Goal: Transaction & Acquisition: Download file/media

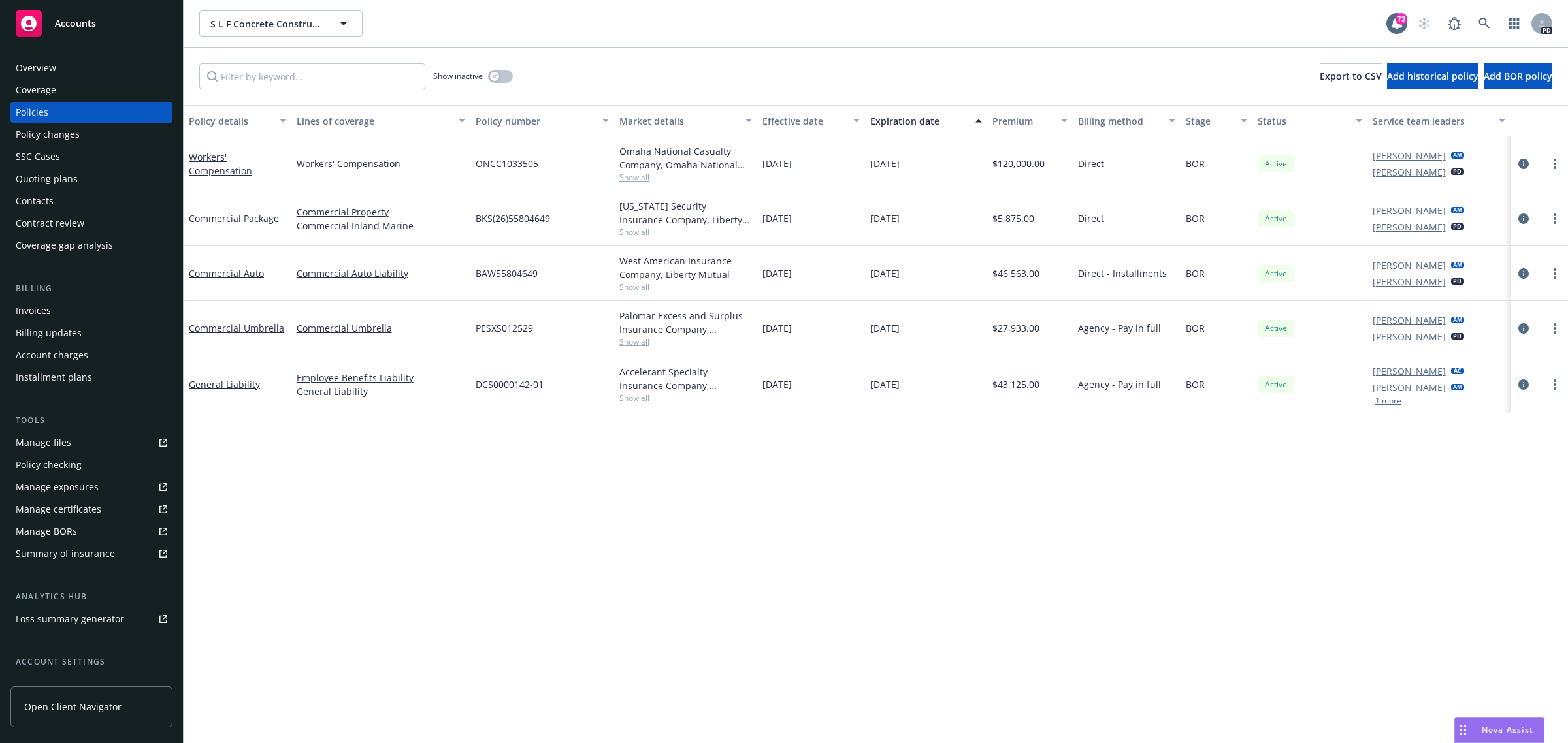
click at [75, 19] on span "Accounts" at bounding box center [75, 24] width 42 height 10
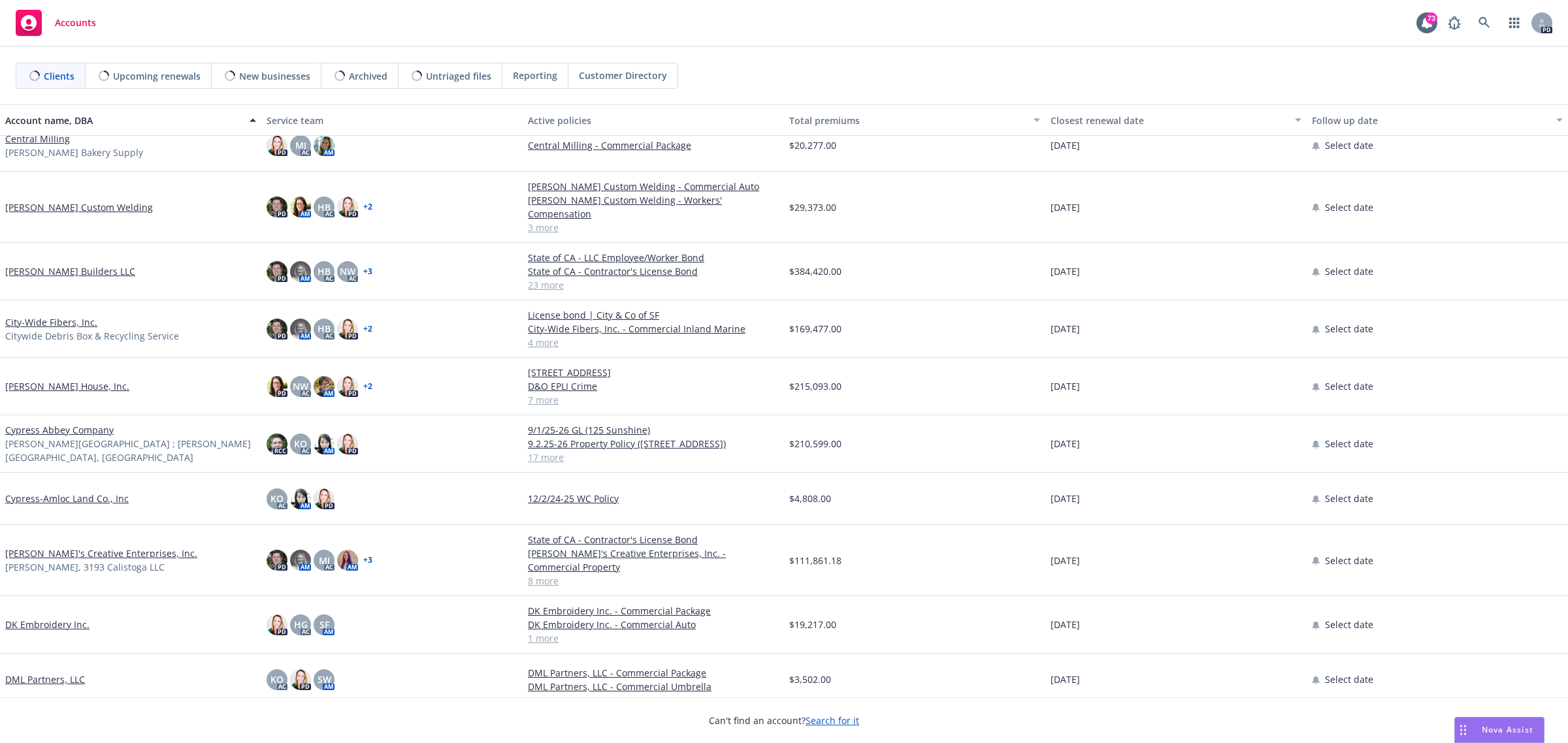
scroll to position [1550, 0]
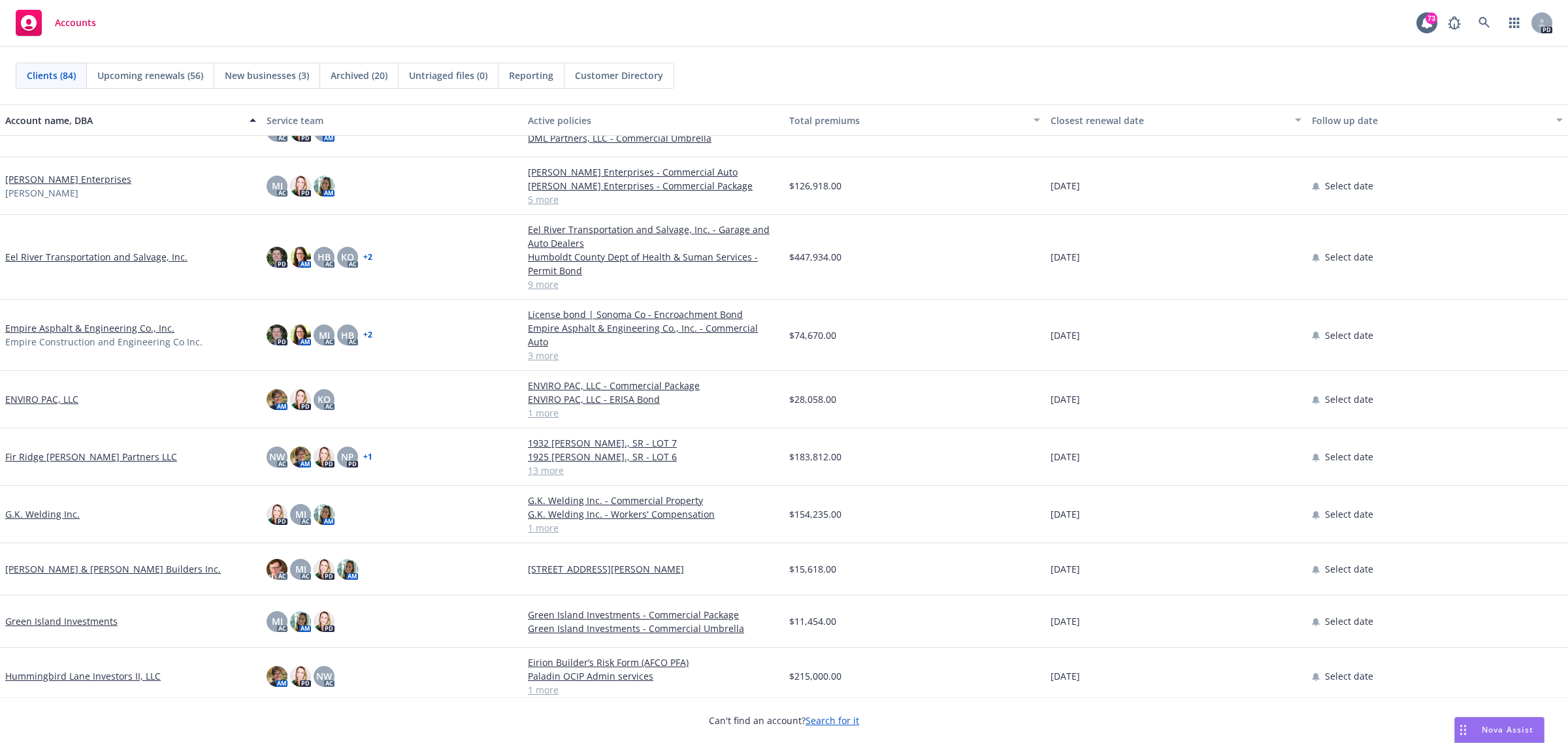
click at [67, 324] on link "Empire Asphalt & Engineering Co., Inc." at bounding box center [90, 328] width 170 height 14
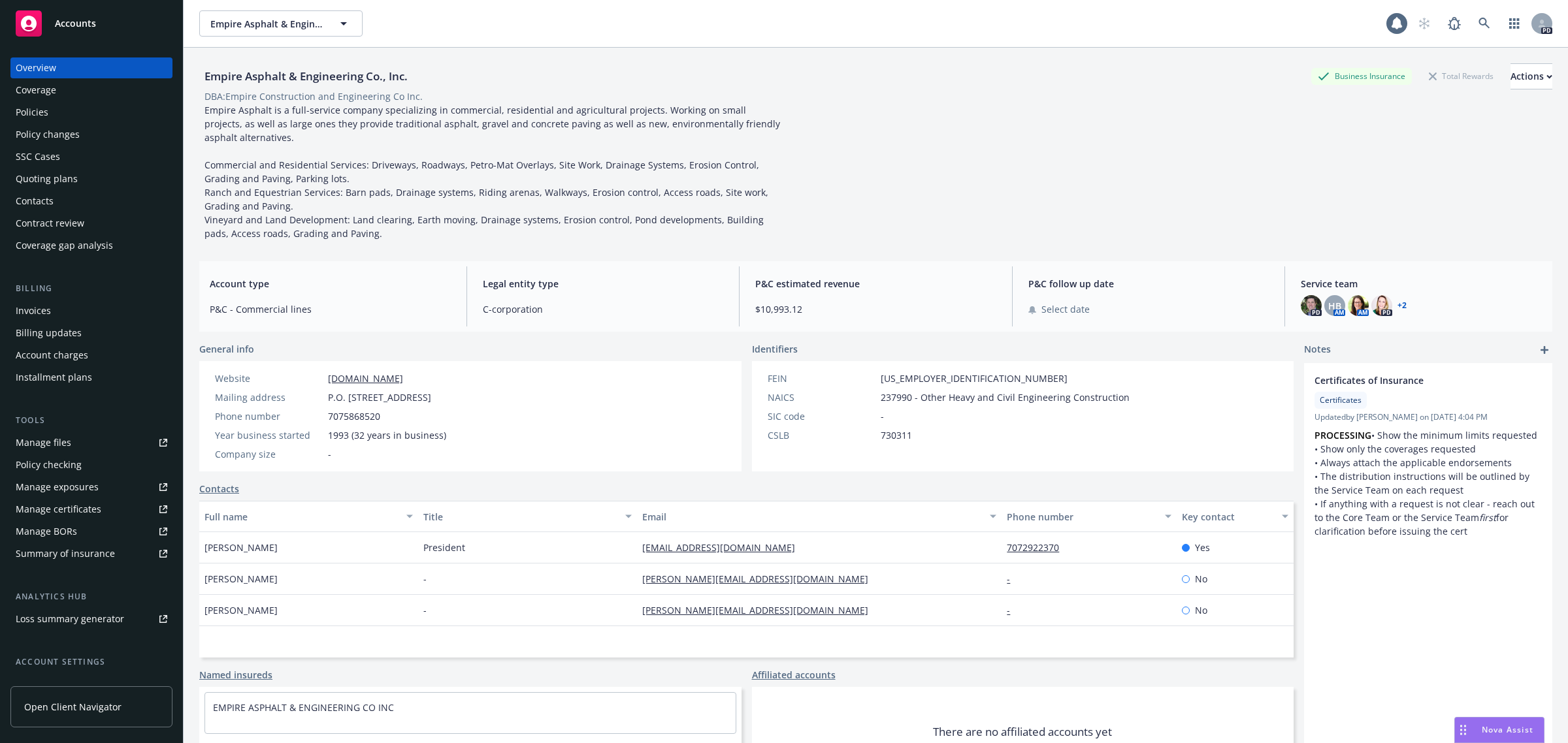
click at [40, 113] on div "Policies" at bounding box center [31, 112] width 33 height 21
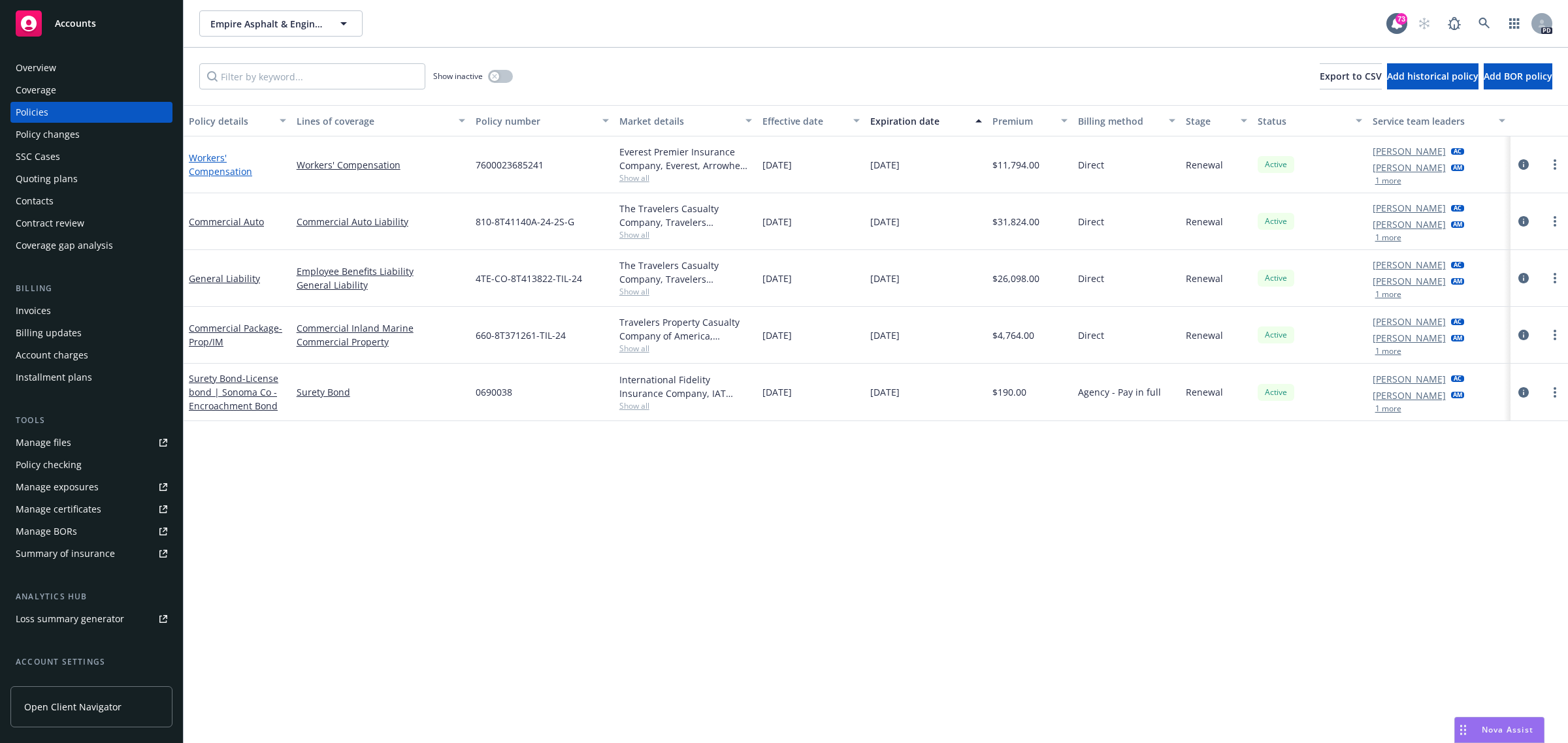
click at [197, 158] on link "Workers' Compensation" at bounding box center [220, 164] width 64 height 26
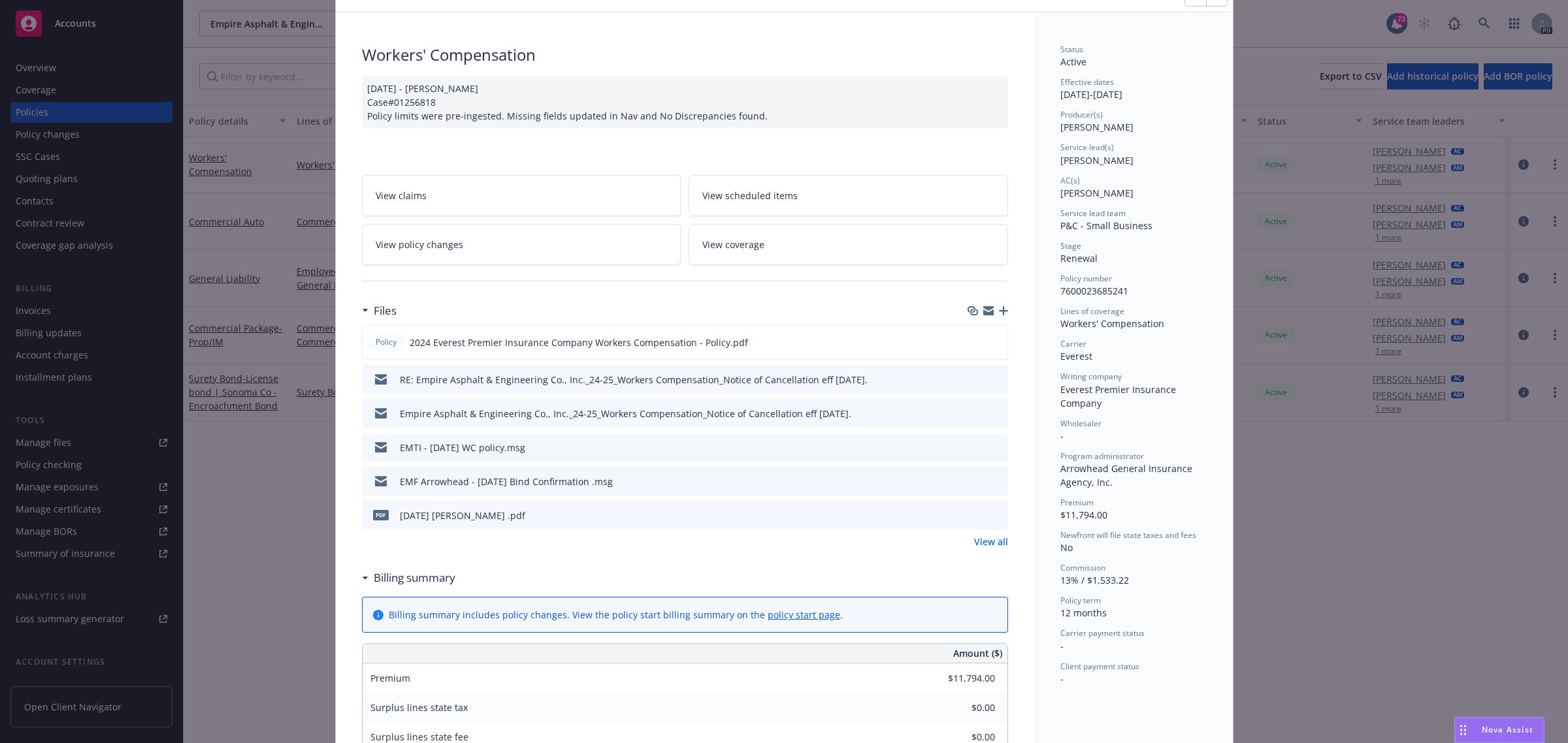
scroll to position [81, 0]
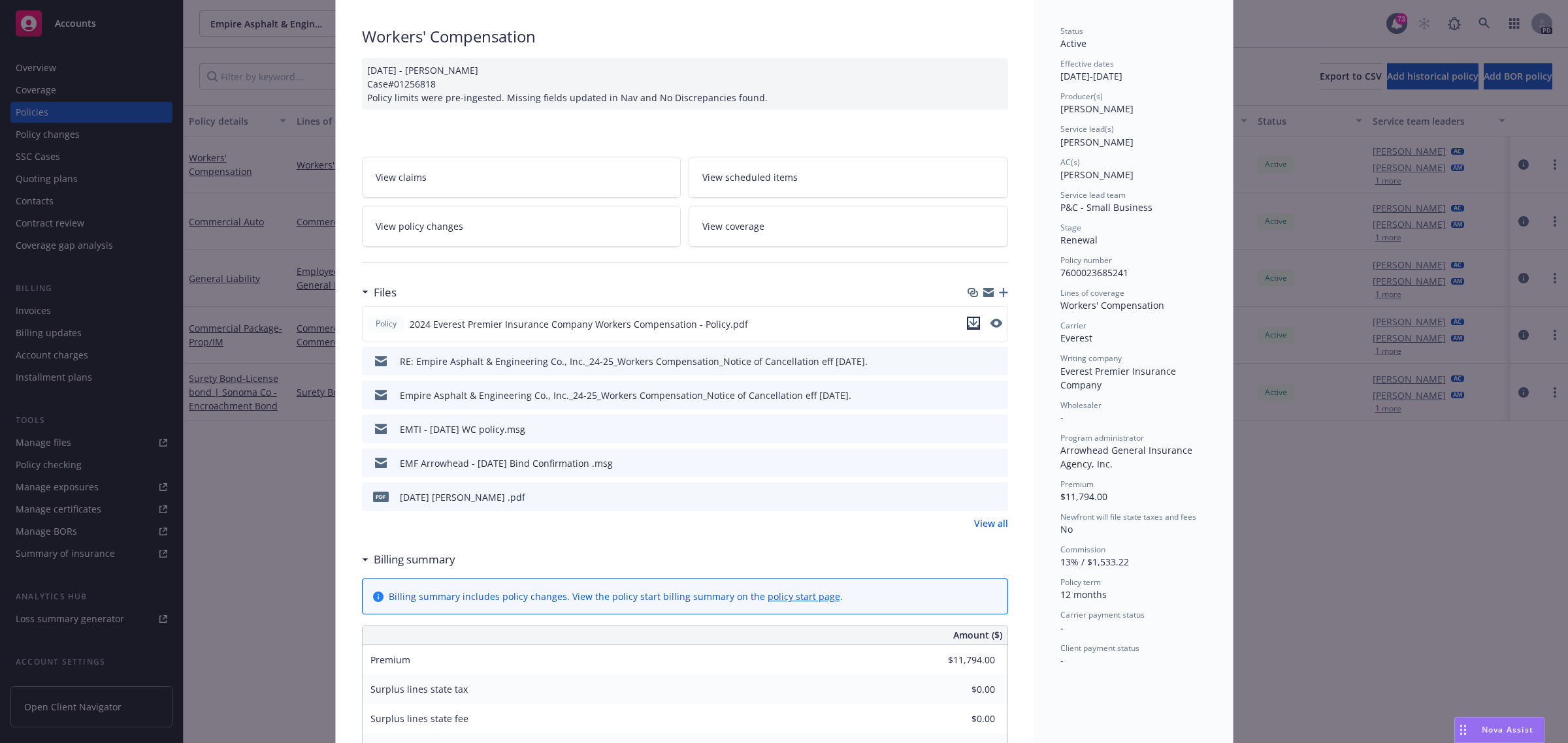
click at [968, 329] on icon "download file" at bounding box center [973, 323] width 10 height 10
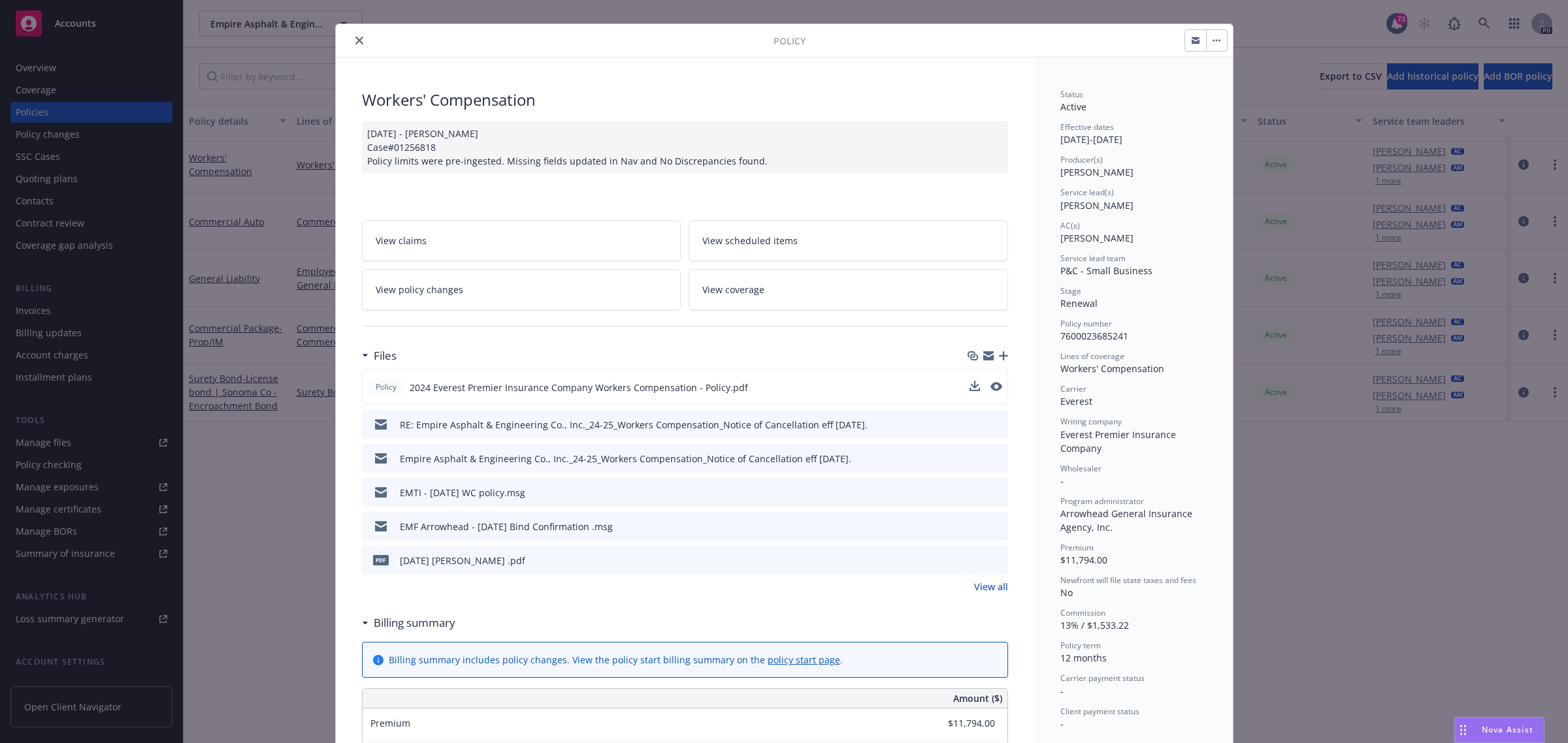
scroll to position [0, 0]
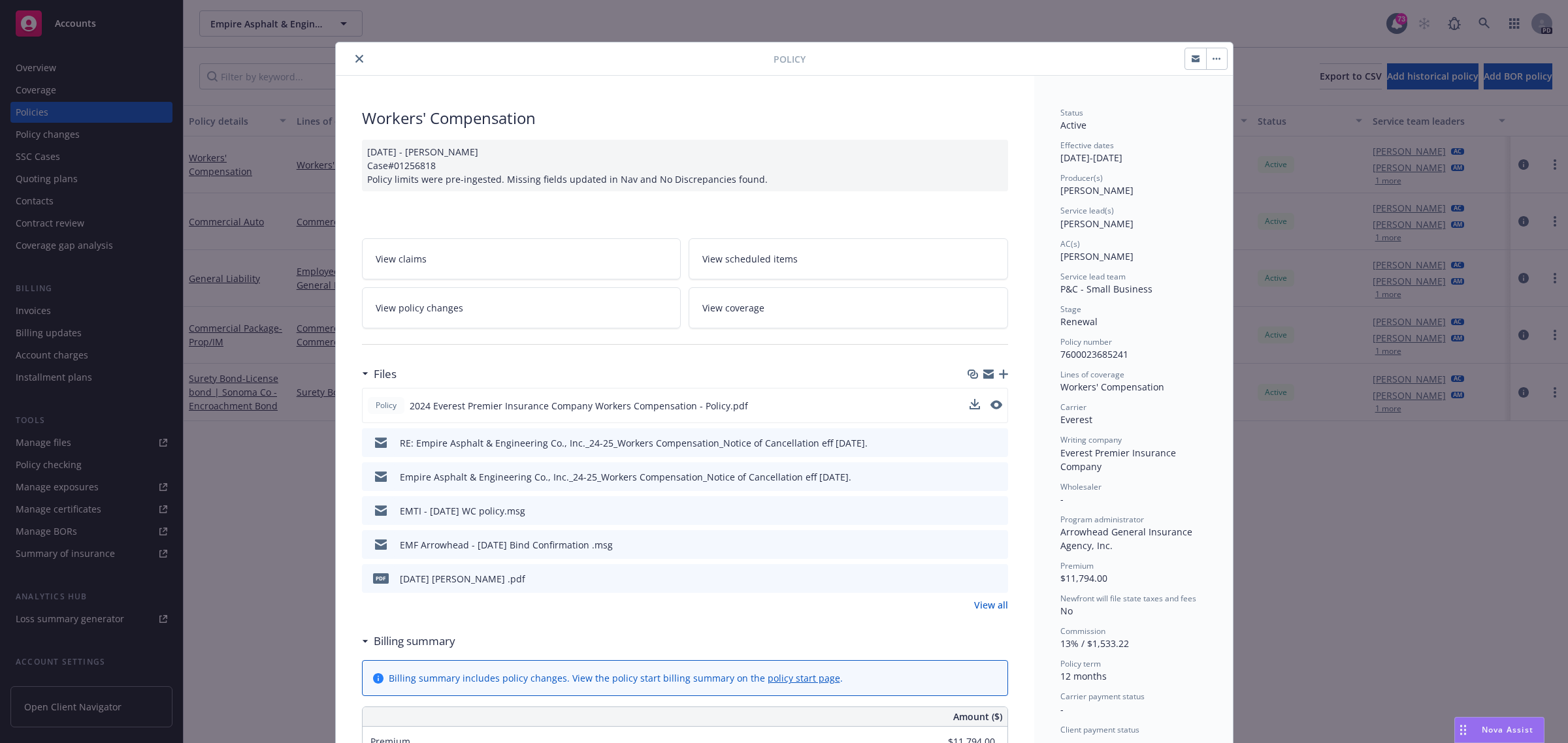
click at [355, 59] on icon "close" at bounding box center [359, 58] width 8 height 8
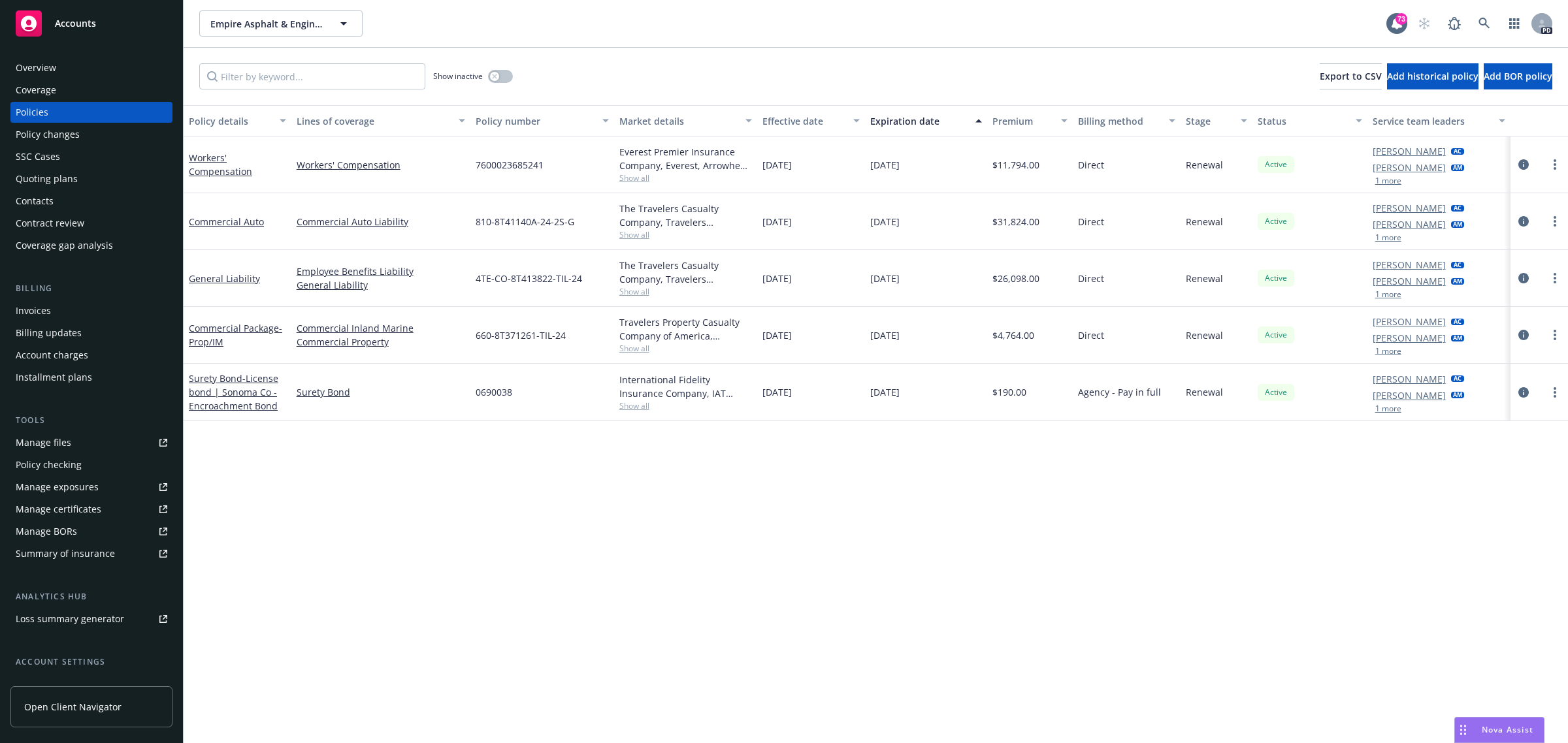
click at [73, 21] on span "Accounts" at bounding box center [75, 24] width 42 height 10
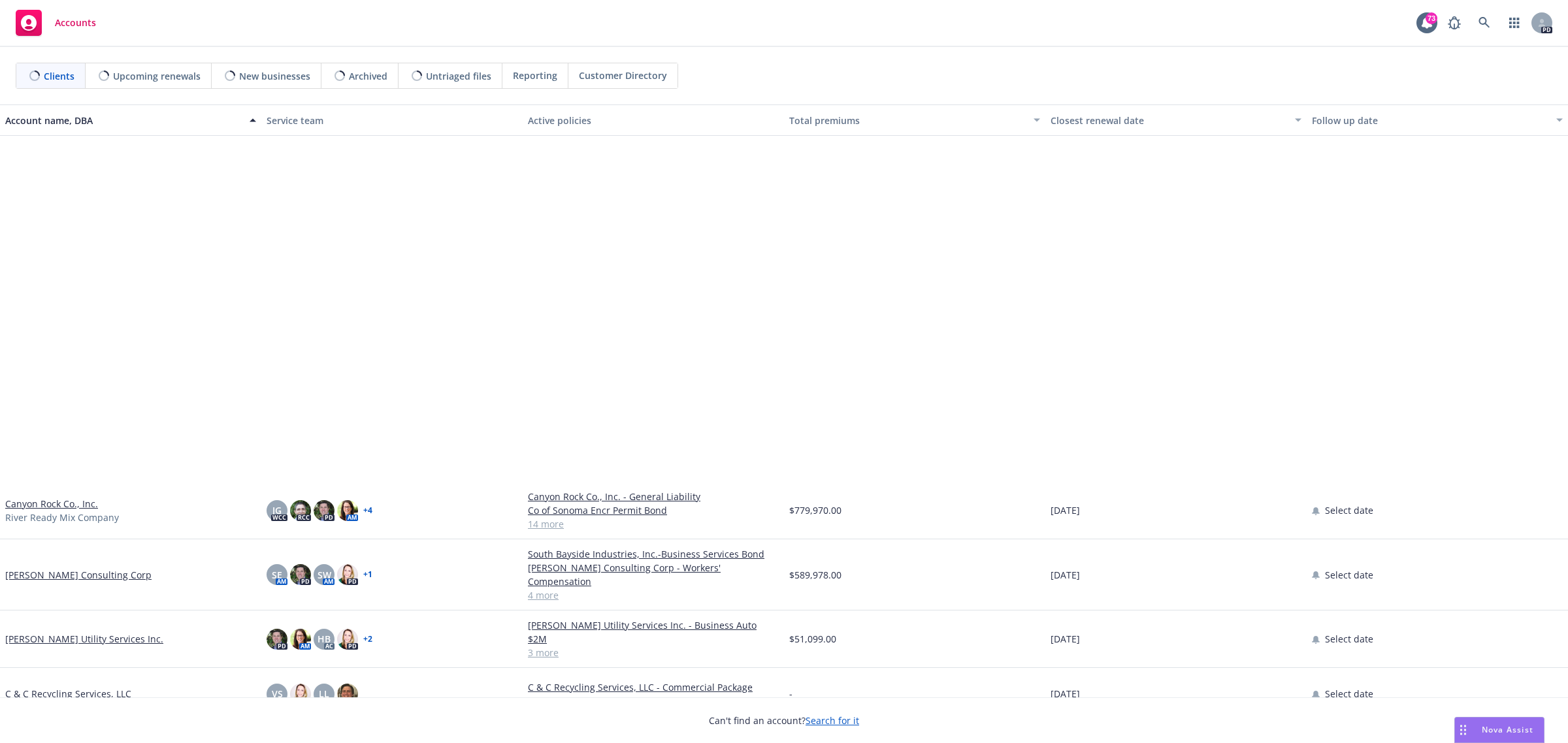
scroll to position [898, 0]
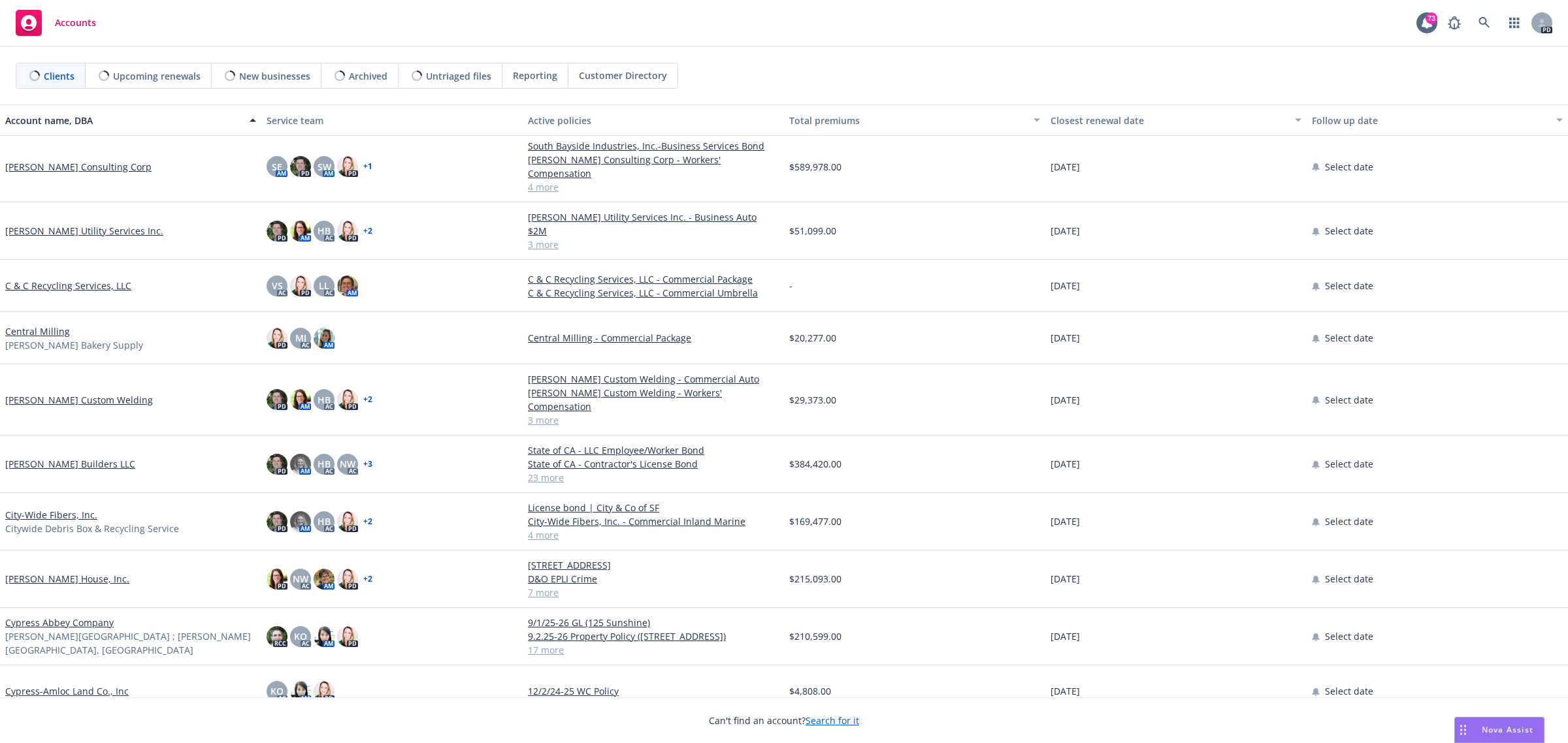
click at [83, 457] on link "[PERSON_NAME] Builders LLC" at bounding box center [70, 464] width 130 height 14
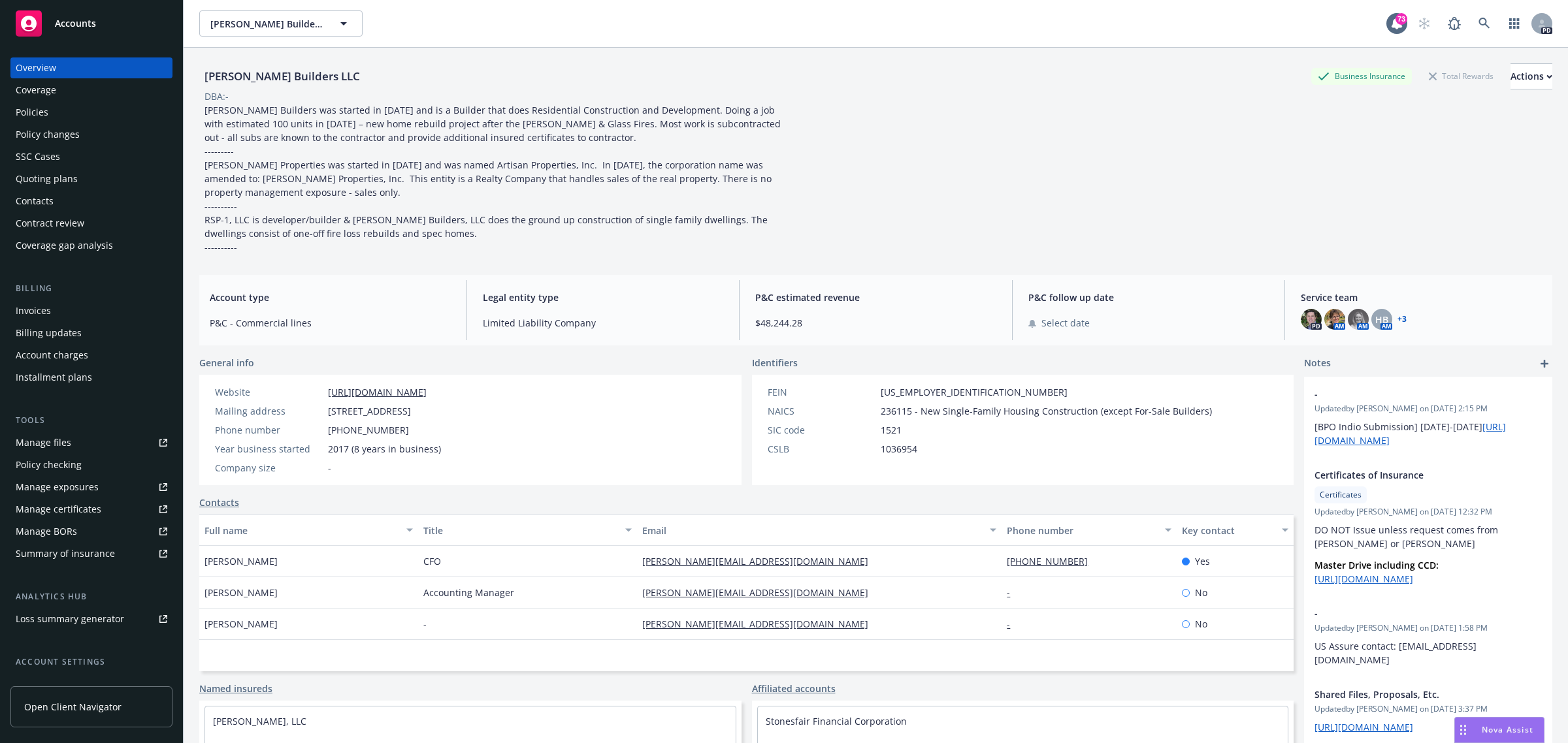
click at [43, 111] on div "Policies" at bounding box center [31, 112] width 33 height 21
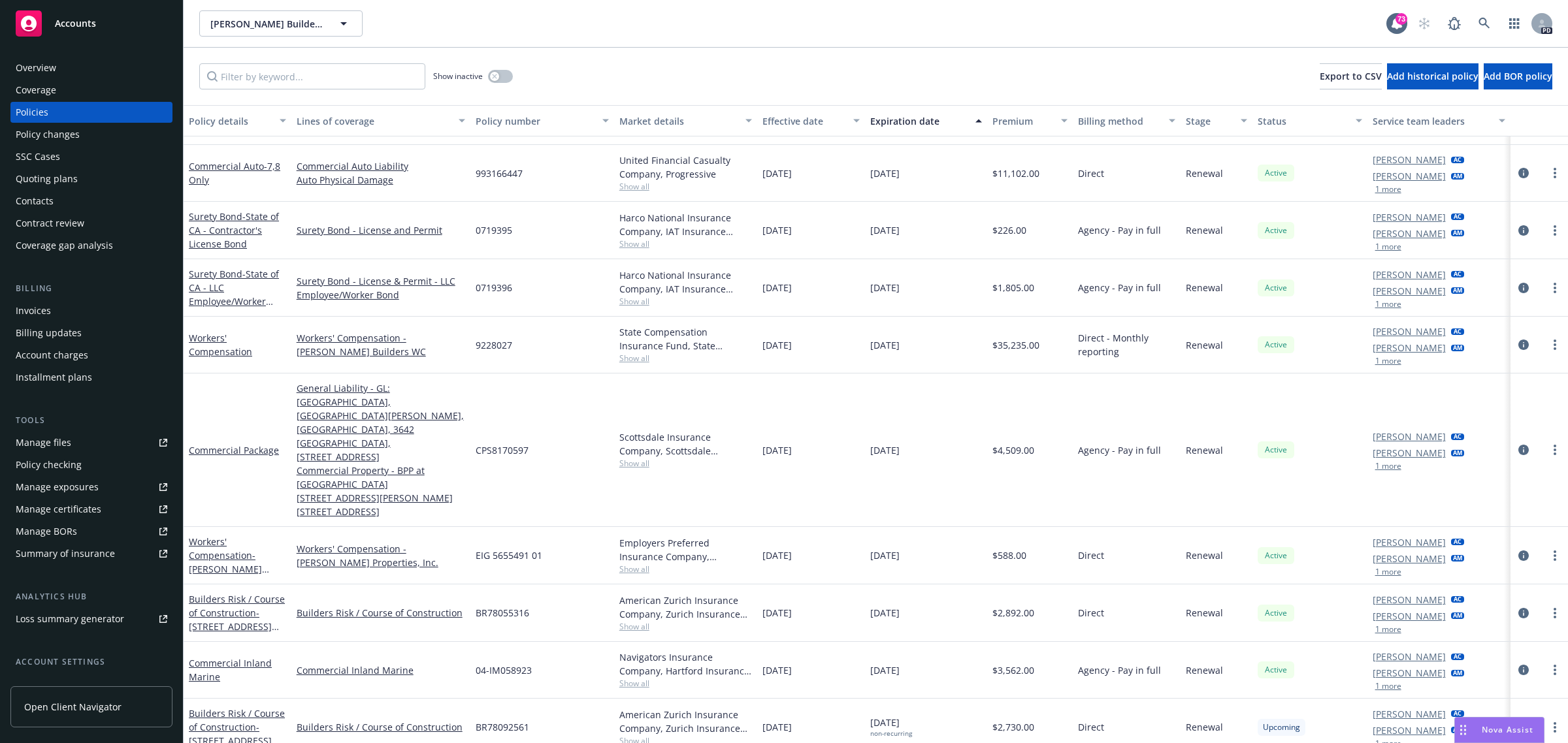
scroll to position [862, 0]
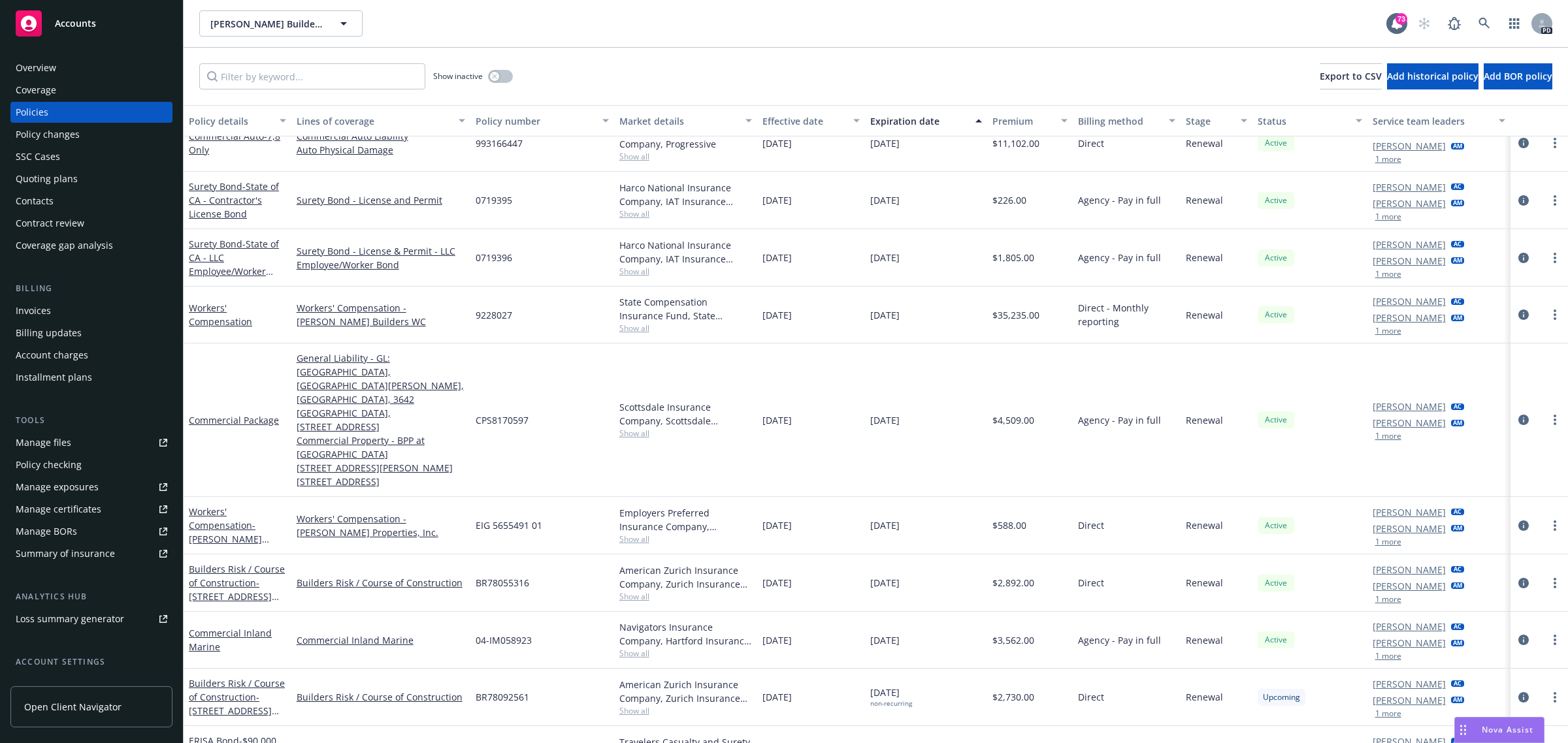
click at [79, 19] on span "Accounts" at bounding box center [75, 24] width 42 height 10
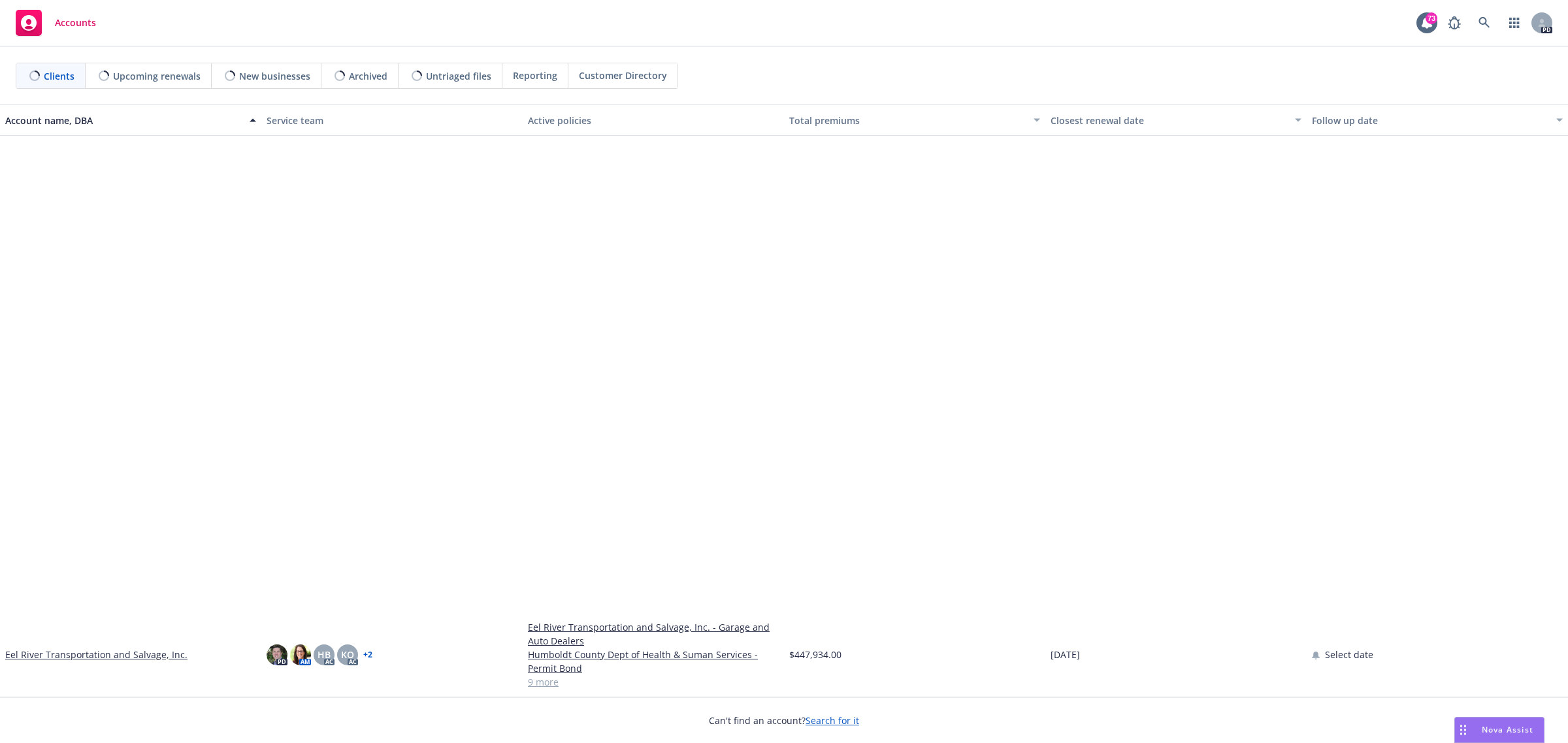
scroll to position [1714, 0]
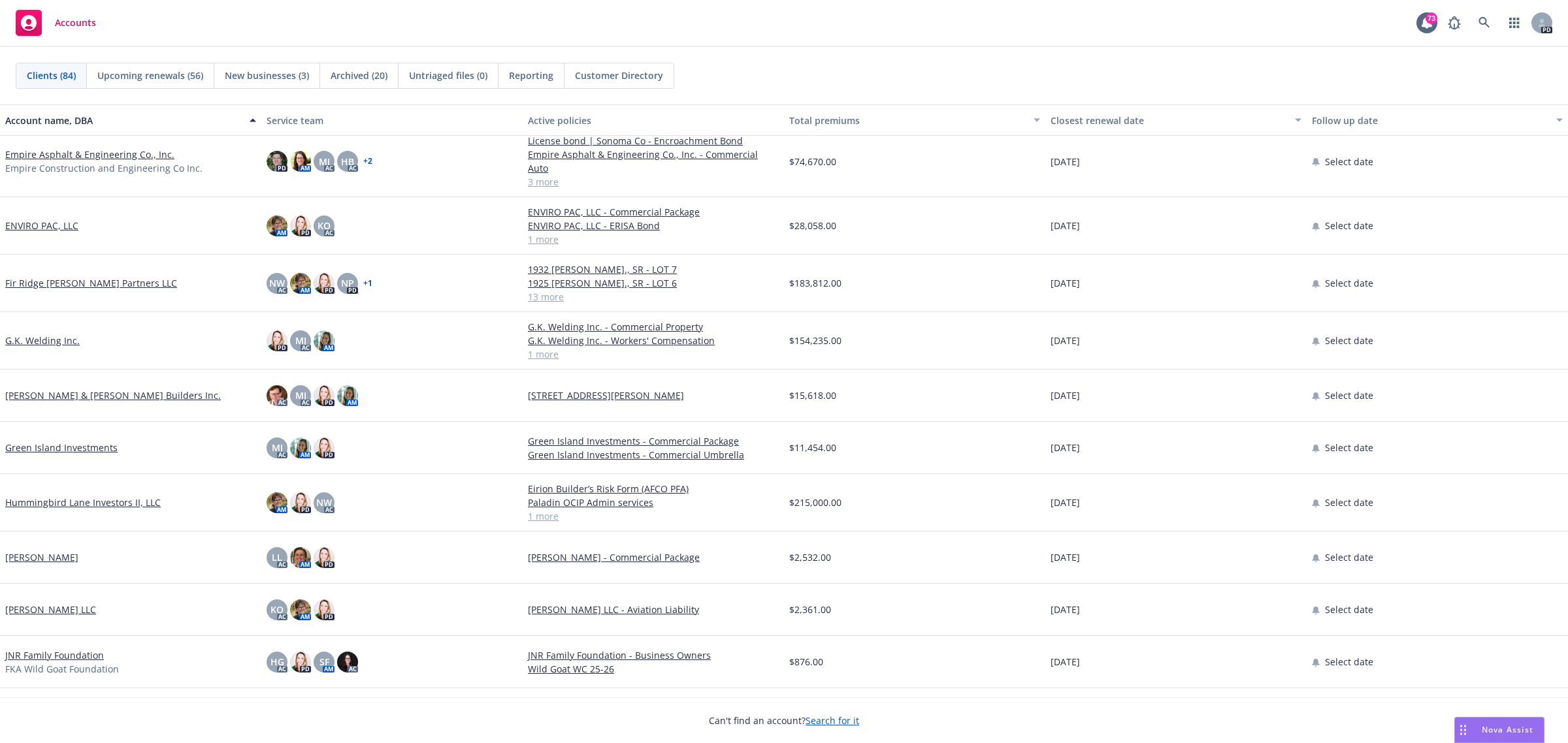
click at [47, 334] on link "G.K. Welding Inc." at bounding box center [42, 341] width 75 height 14
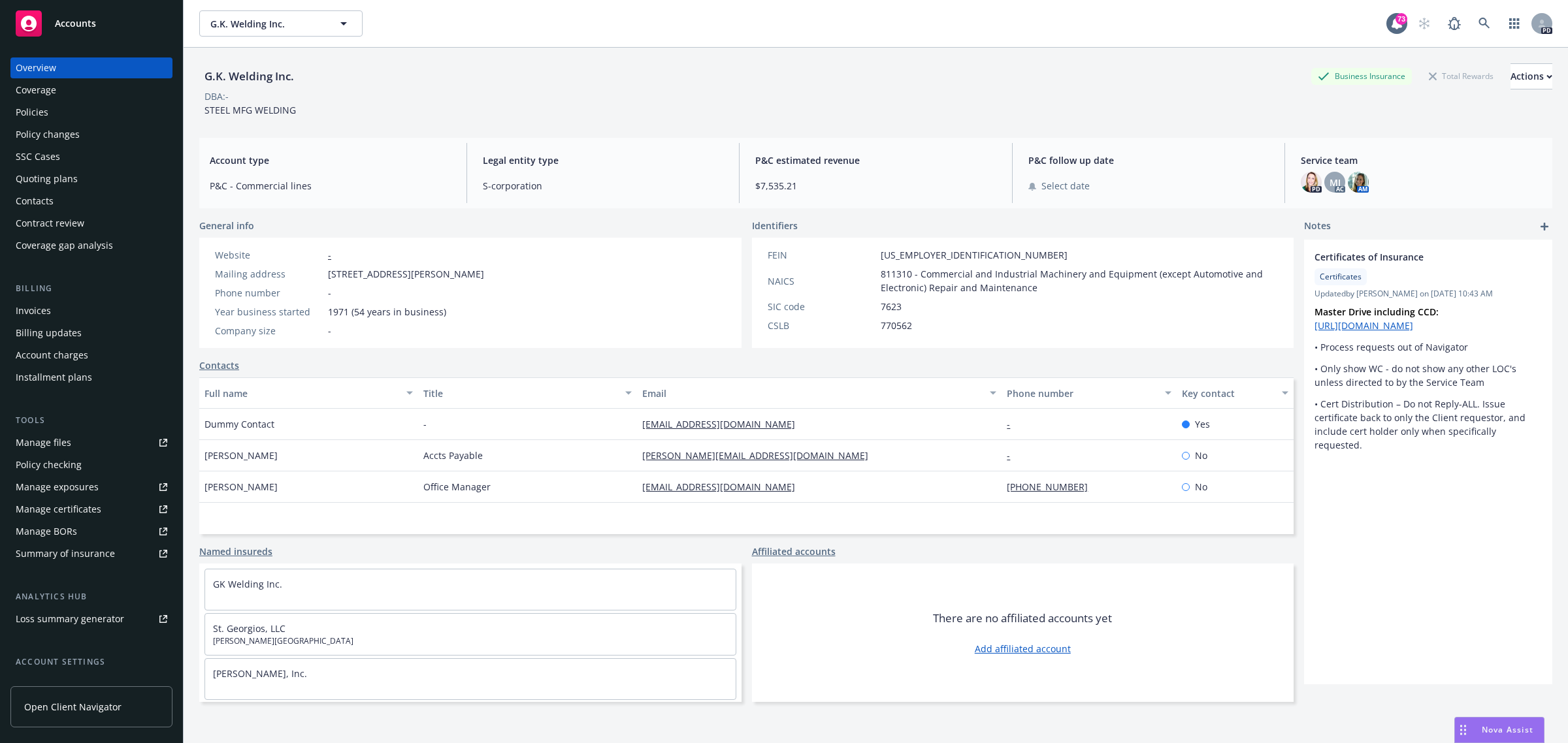
click at [31, 113] on div "Policies" at bounding box center [31, 112] width 33 height 21
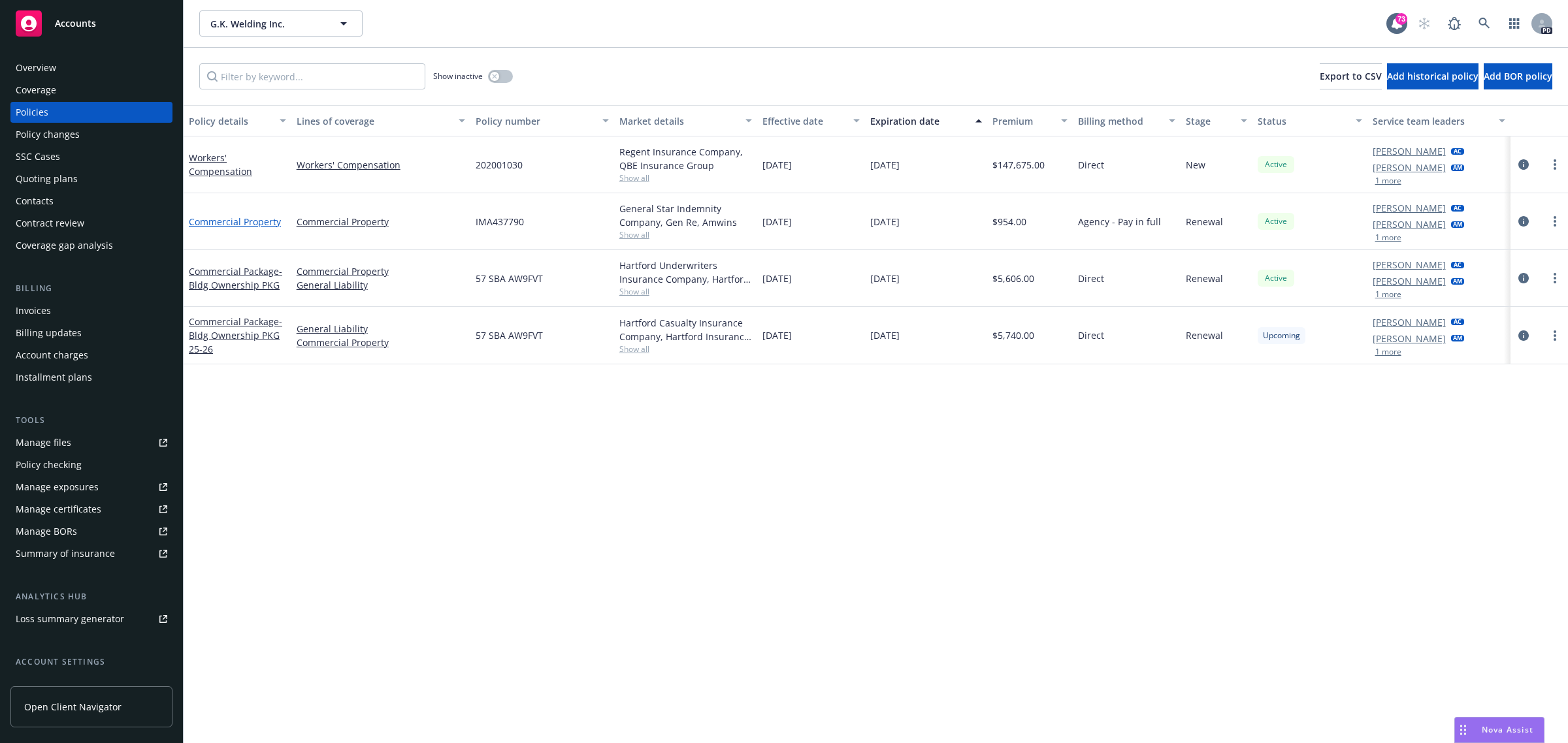
click at [242, 220] on link "Commercial Property" at bounding box center [235, 221] width 92 height 13
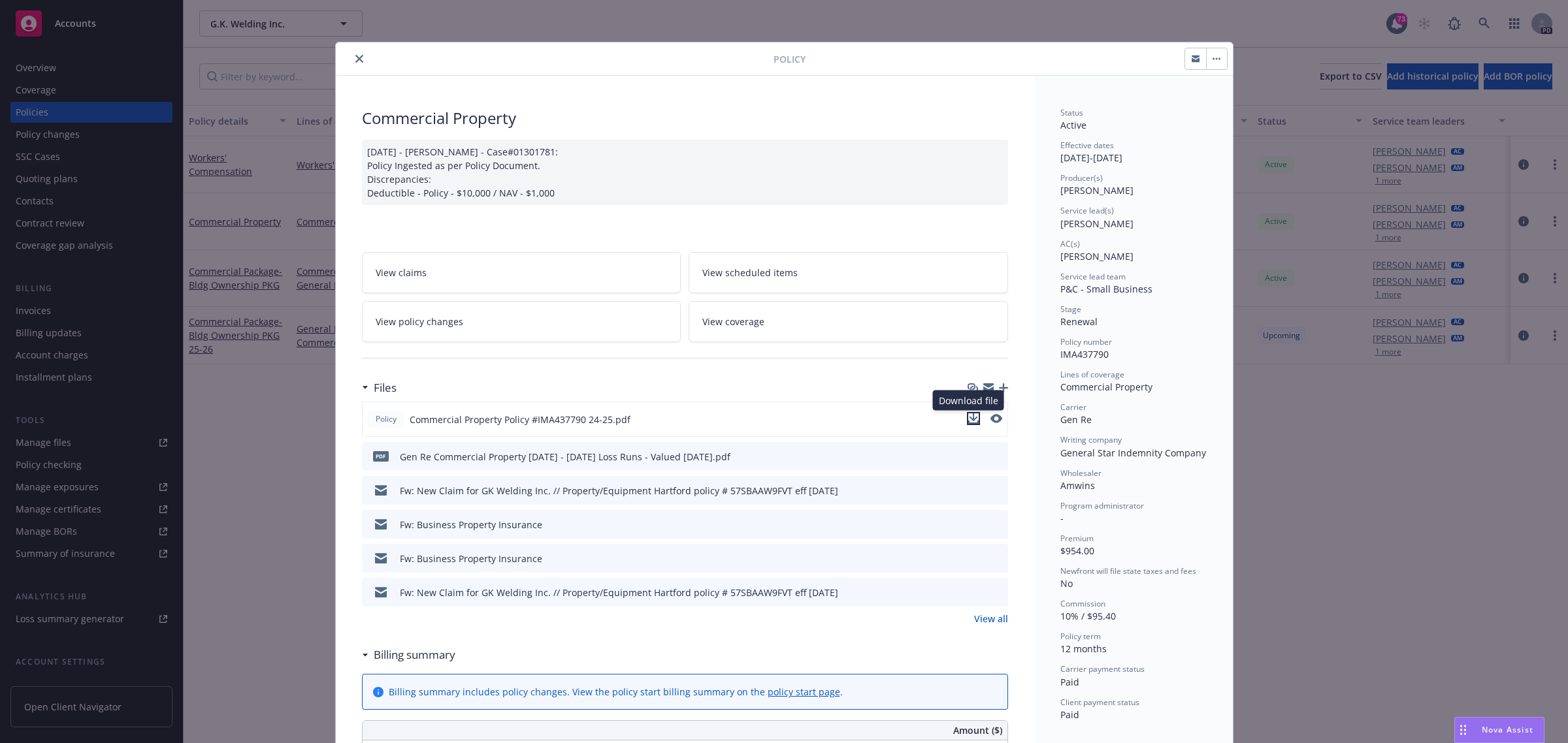
click at [968, 420] on icon "download file" at bounding box center [973, 419] width 10 height 10
click at [355, 59] on icon "close" at bounding box center [359, 58] width 8 height 8
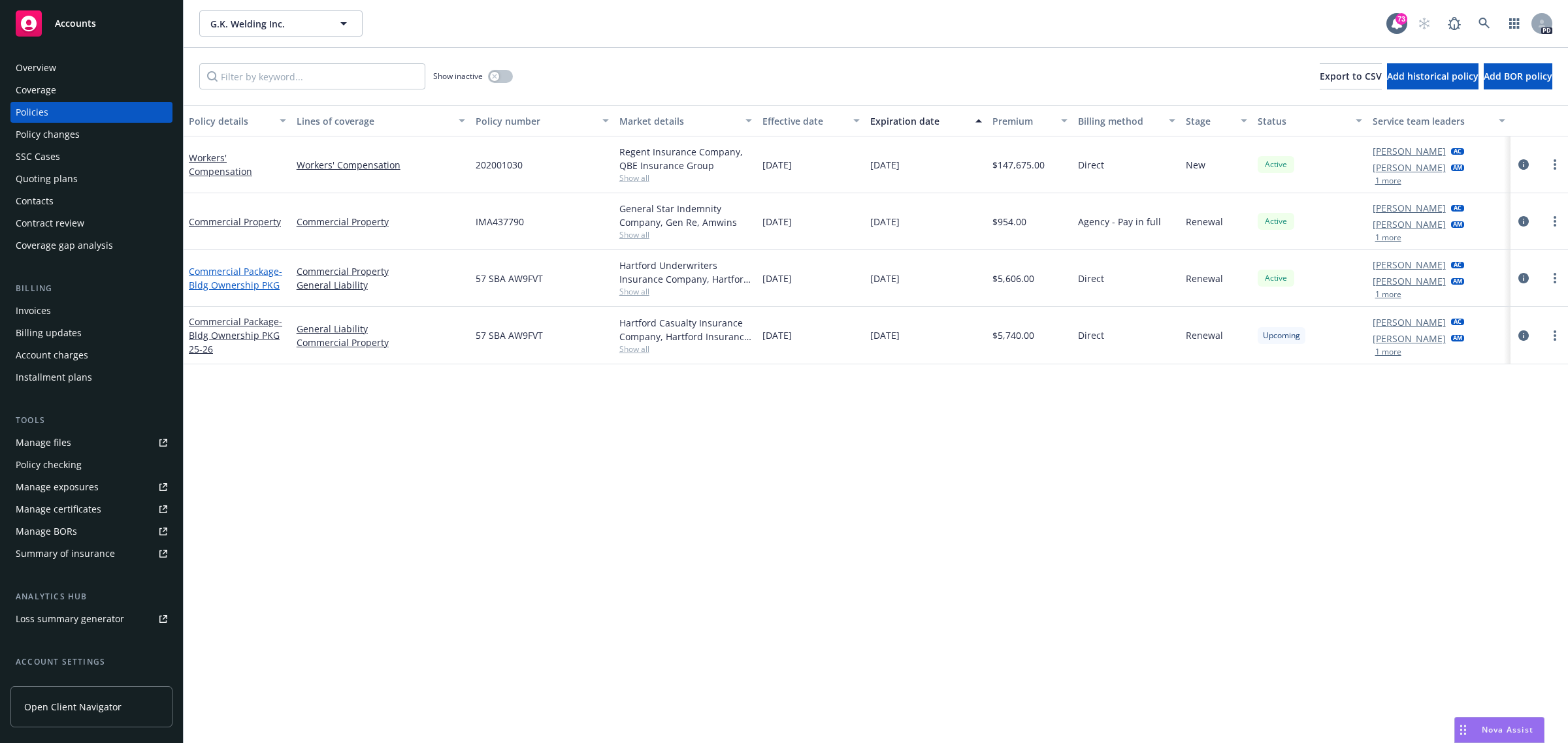
click at [226, 269] on link "Commercial Package - Bldg Ownership PKG" at bounding box center [236, 278] width 93 height 26
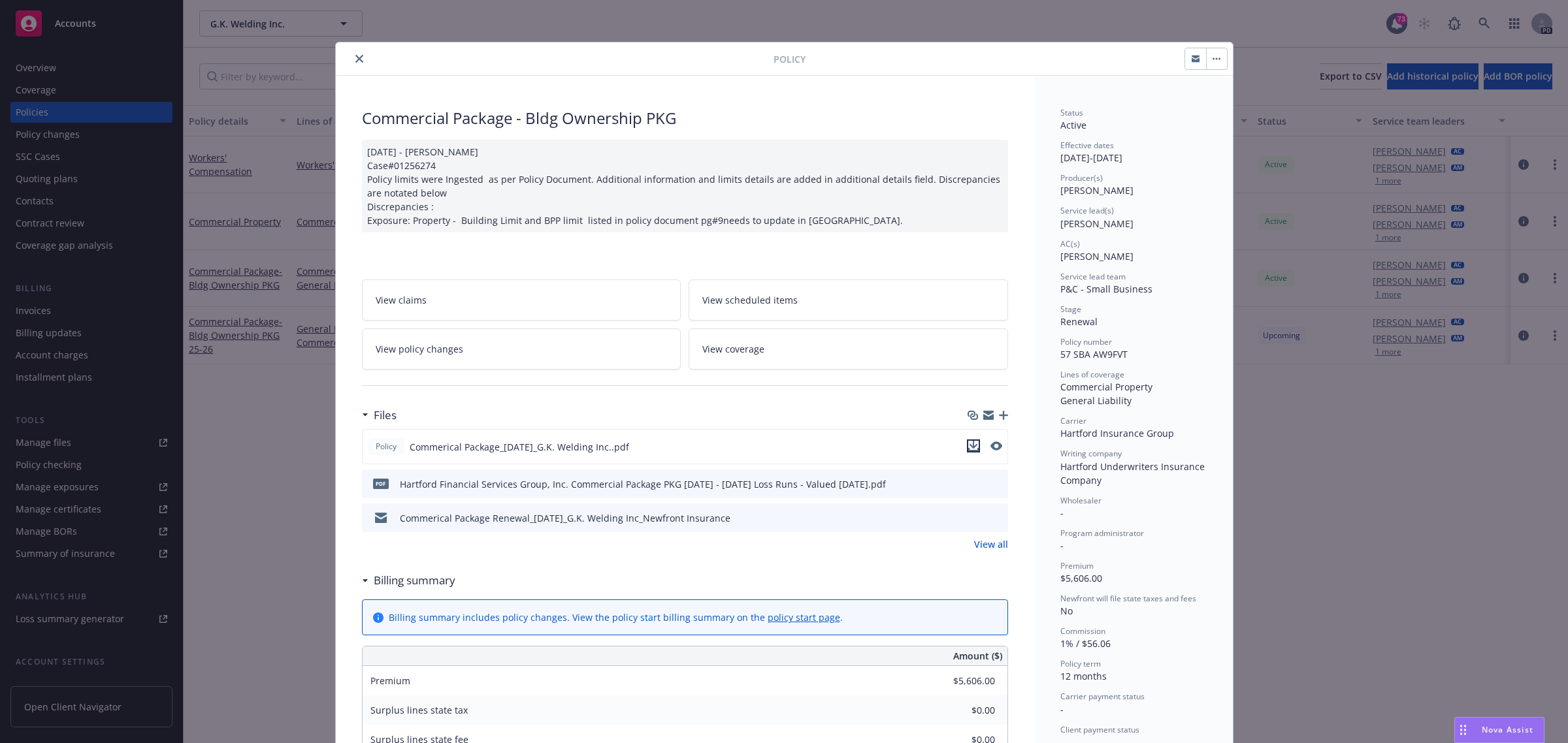
click at [969, 445] on icon "download file" at bounding box center [973, 444] width 8 height 8
